Goal: Information Seeking & Learning: Learn about a topic

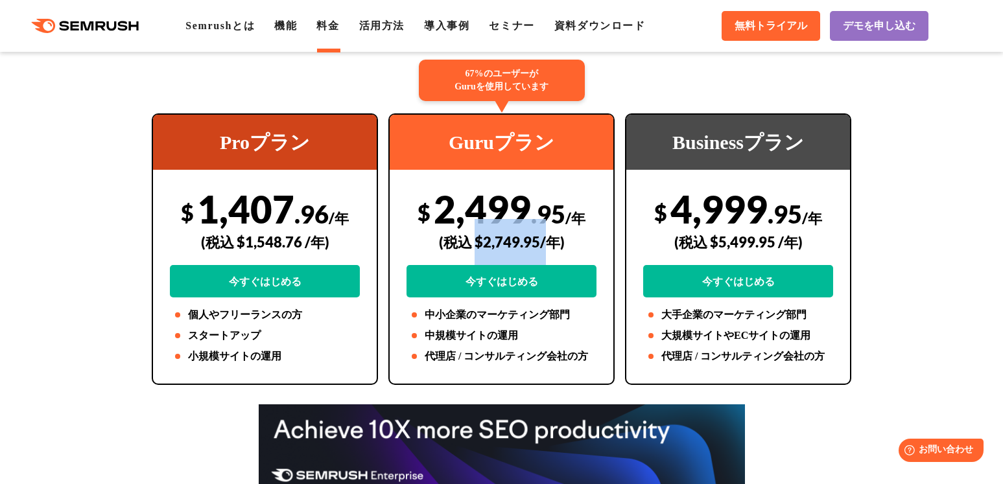
click at [502, 234] on div "(税込 $2,749.95/年)" at bounding box center [502, 242] width 190 height 46
drag, startPoint x: 478, startPoint y: 242, endPoint x: 558, endPoint y: 247, distance: 80.6
click at [558, 247] on div "(税込 $2,749.95/年)" at bounding box center [502, 242] width 190 height 46
copy div "$2,749.95/年"
click at [581, 214] on span "/年" at bounding box center [575, 218] width 20 height 18
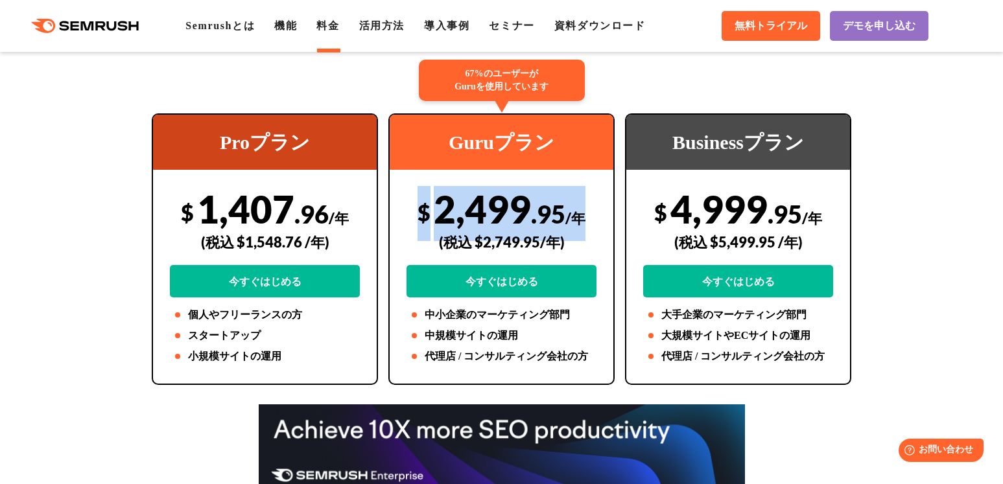
drag, startPoint x: 594, startPoint y: 217, endPoint x: 421, endPoint y: 206, distance: 173.5
click at [421, 206] on div "$ 2,499 .95 /年 (税込 $2,749.95/年) 今すぐはじめる" at bounding box center [502, 242] width 190 height 112
copy div "$ 2,499 .95 /年"
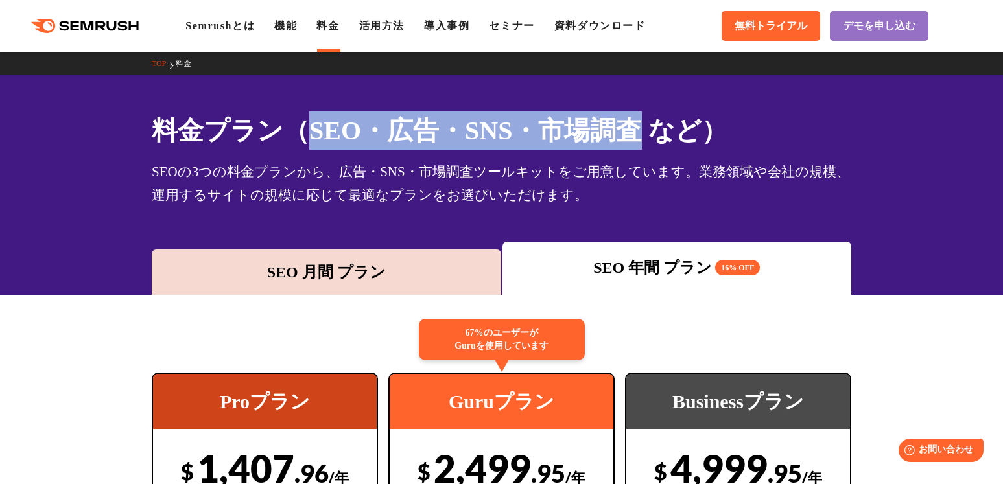
drag, startPoint x: 311, startPoint y: 137, endPoint x: 642, endPoint y: 128, distance: 330.8
click at [642, 128] on h1 "料金プラン（SEO・広告・SNS・市場調査 など）" at bounding box center [502, 131] width 700 height 38
copy h1 "SEO・広告・SNS・市場調査"
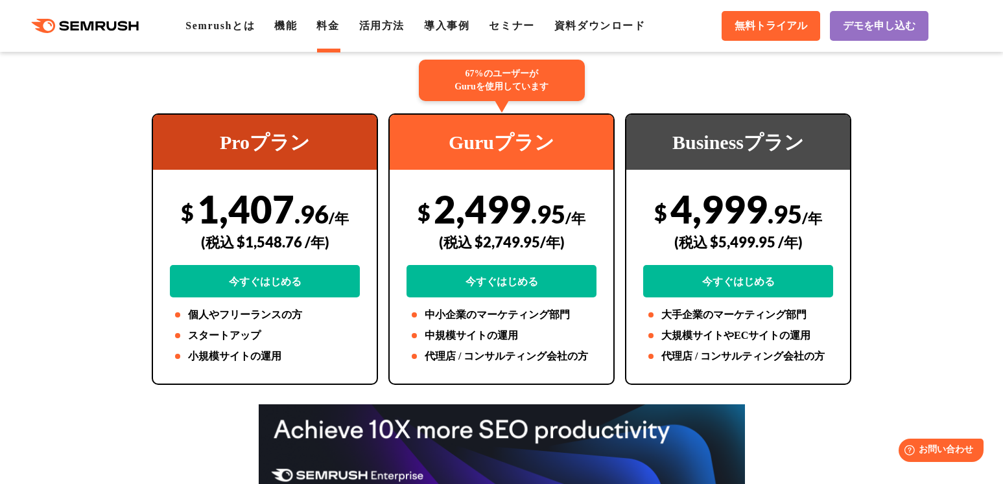
scroll to position [324, 0]
